Goal: Use online tool/utility: Utilize a website feature to perform a specific function

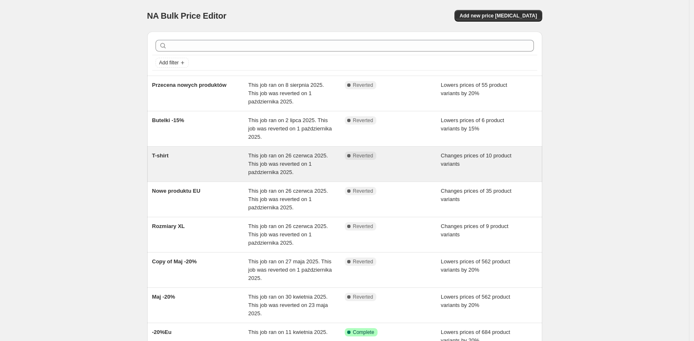
scroll to position [88, 0]
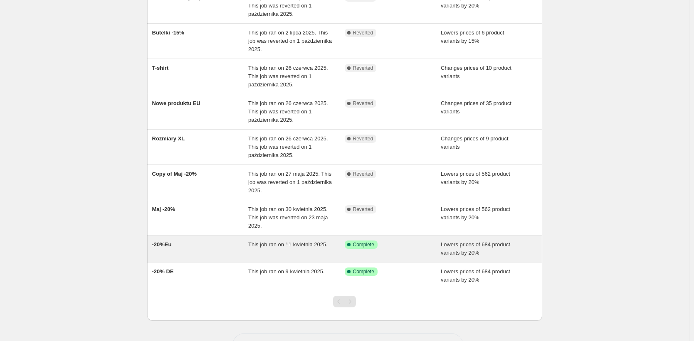
click at [167, 246] on span "-20%Eu" at bounding box center [162, 244] width 20 height 6
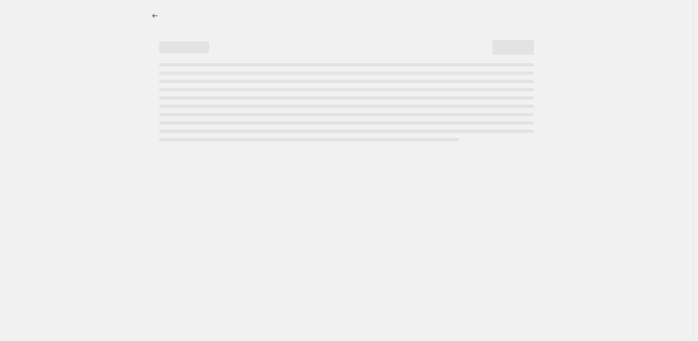
select select "percentage"
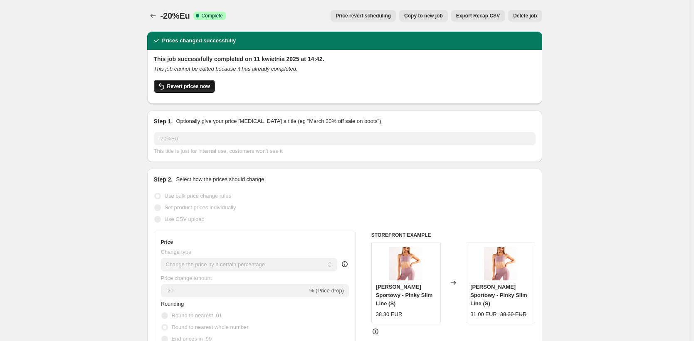
click at [195, 81] on button "Revert prices now" at bounding box center [184, 86] width 61 height 13
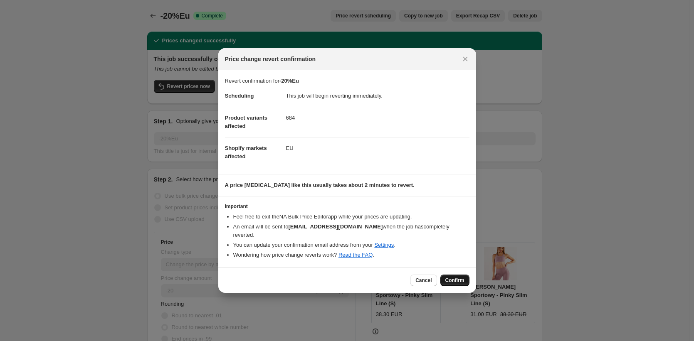
click at [450, 277] on span "Confirm" at bounding box center [454, 280] width 19 height 7
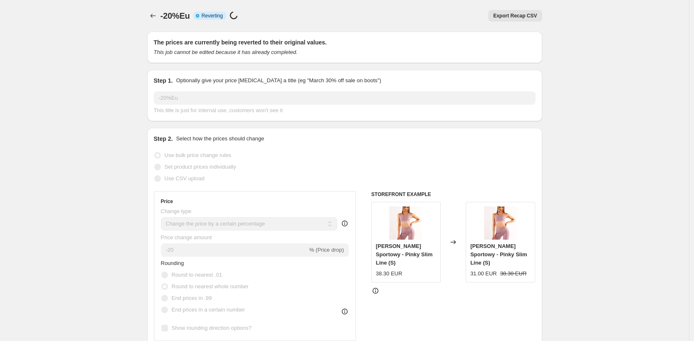
select select "percentage"
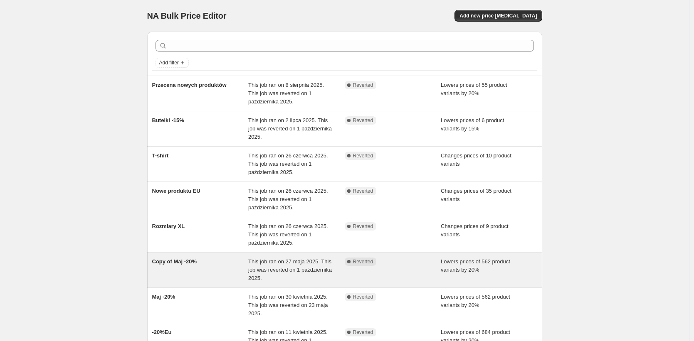
scroll to position [126, 0]
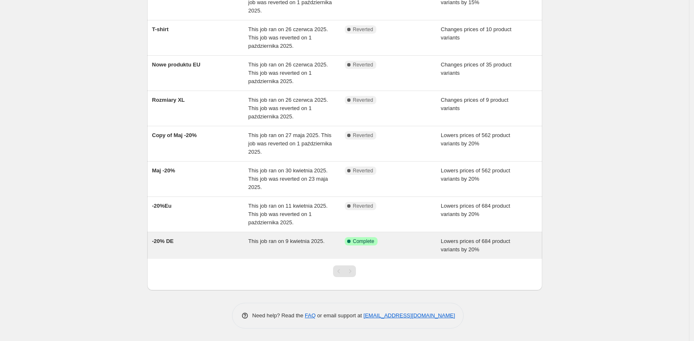
click at [325, 243] on span "This job ran on 9 kwietnia 2025." at bounding box center [286, 241] width 76 height 6
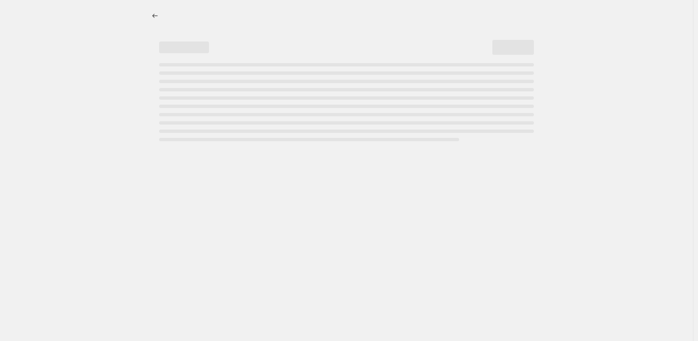
select select "percentage"
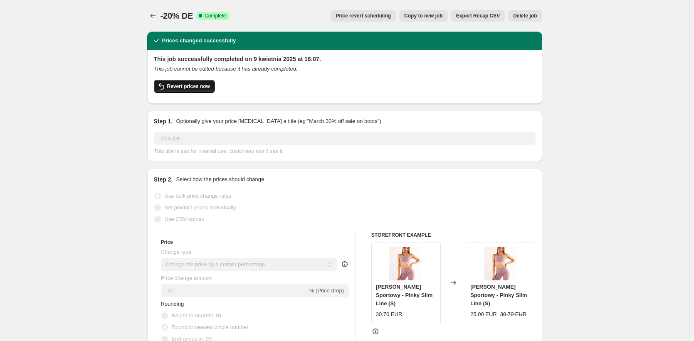
click at [201, 90] on button "Revert prices now" at bounding box center [184, 86] width 61 height 13
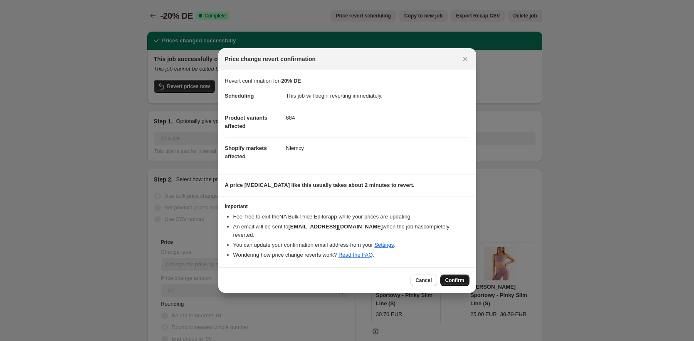
click at [453, 279] on span "Confirm" at bounding box center [454, 280] width 19 height 7
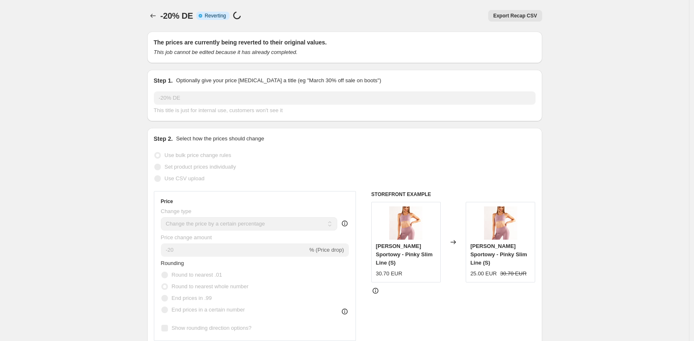
select select "percentage"
